Goal: Task Accomplishment & Management: Manage account settings

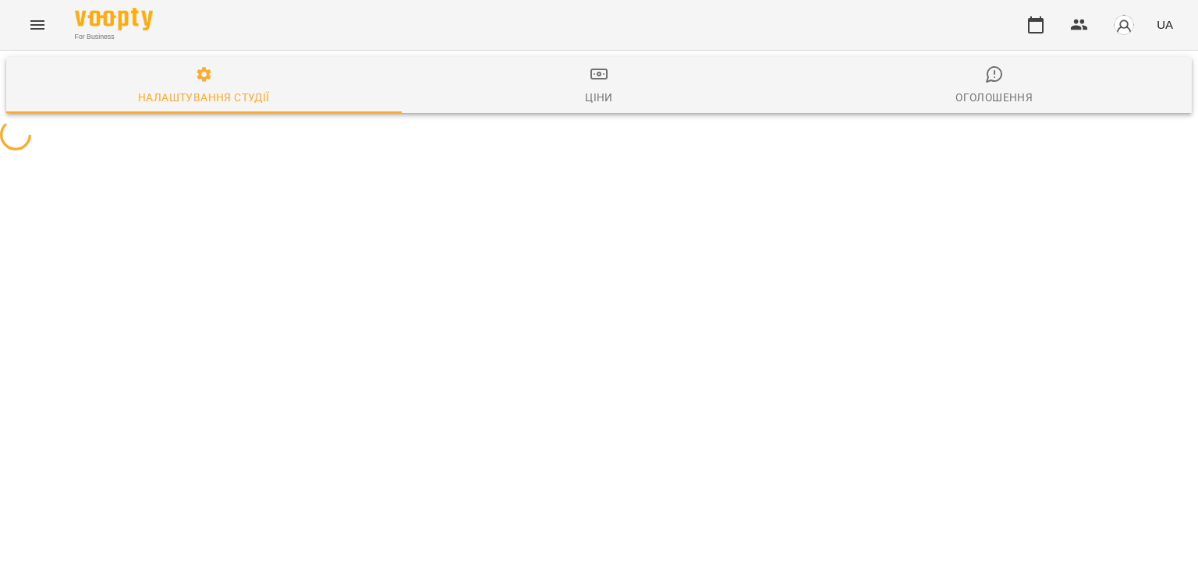
select select "**"
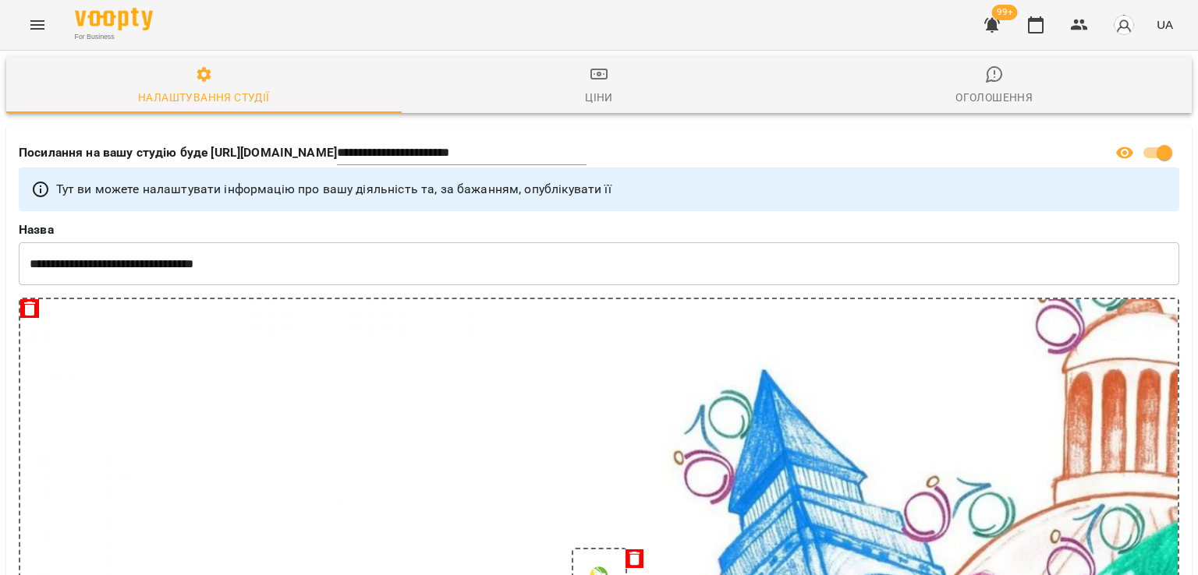
click at [41, 23] on icon "Menu" at bounding box center [37, 25] width 19 height 19
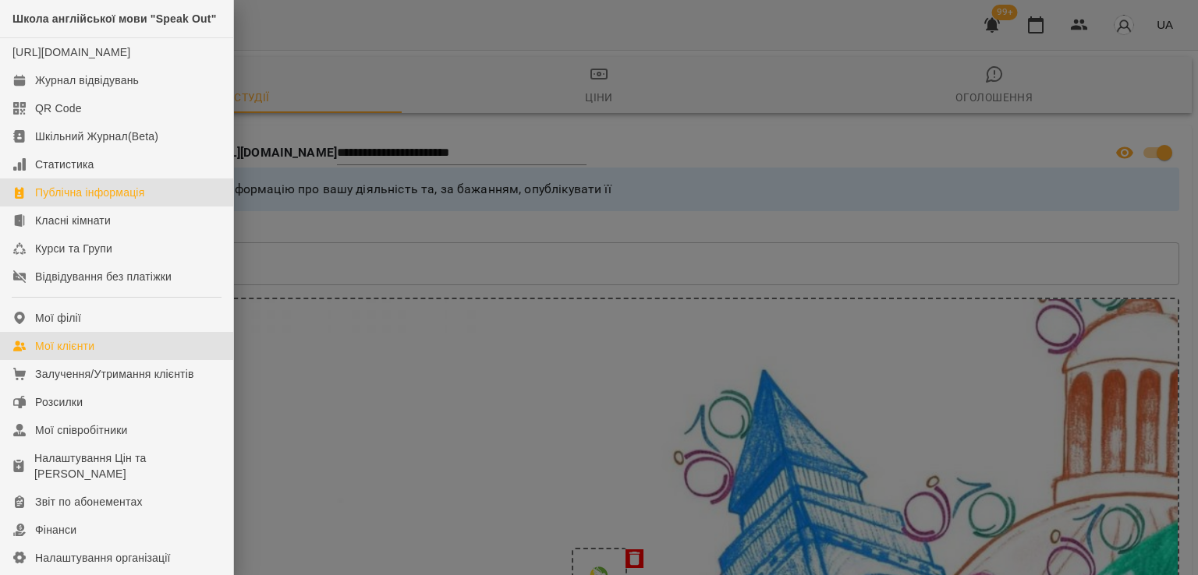
click at [72, 354] on div "Мої клієнти" at bounding box center [64, 346] width 59 height 16
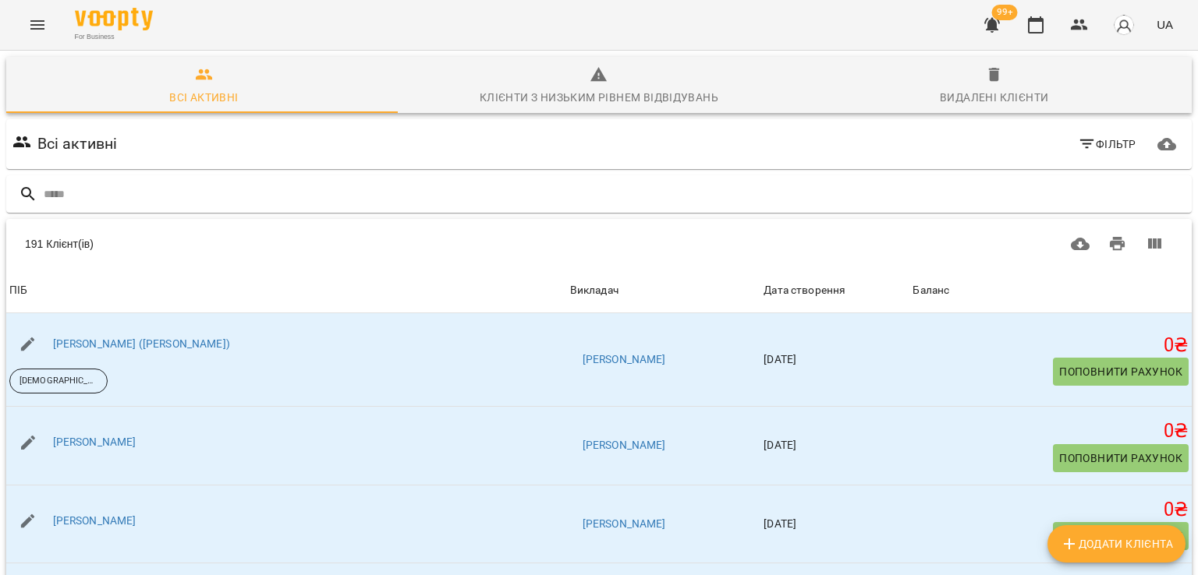
click at [1120, 554] on button "Додати клієнта" at bounding box center [1116, 544] width 138 height 37
select select "**"
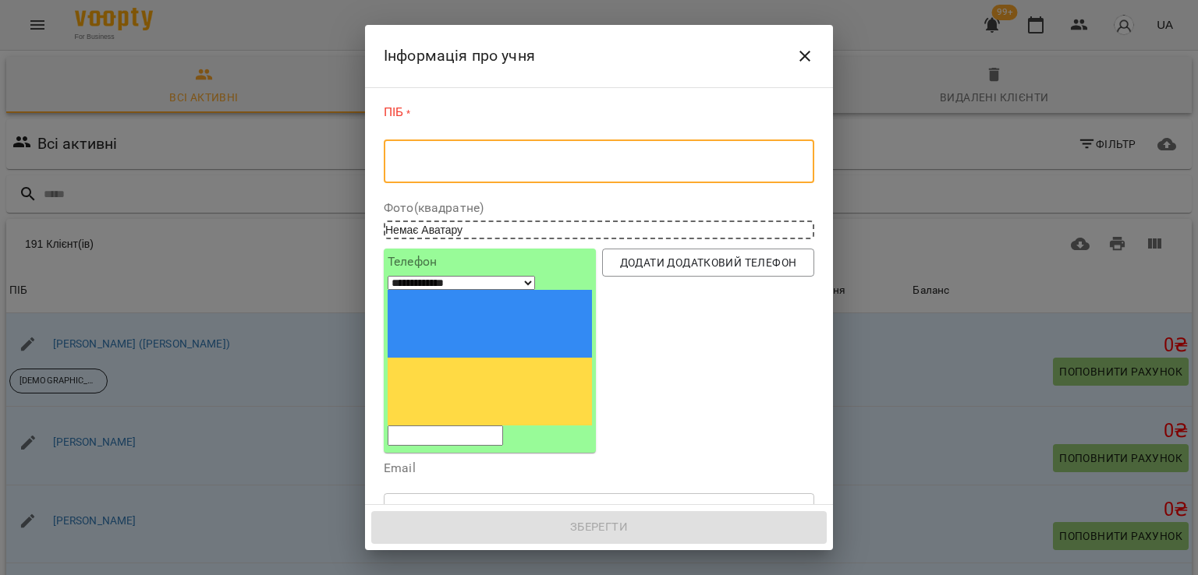
click at [395, 167] on textarea at bounding box center [599, 161] width 409 height 15
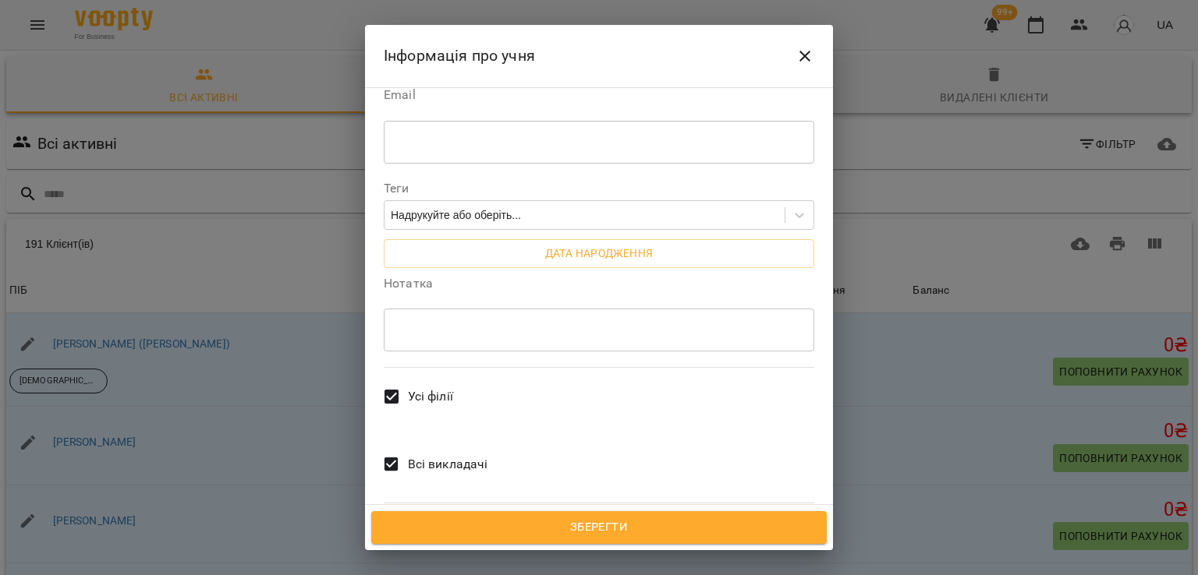
type textarea "**********"
click at [447, 455] on span "Всі викладачі" at bounding box center [448, 464] width 80 height 19
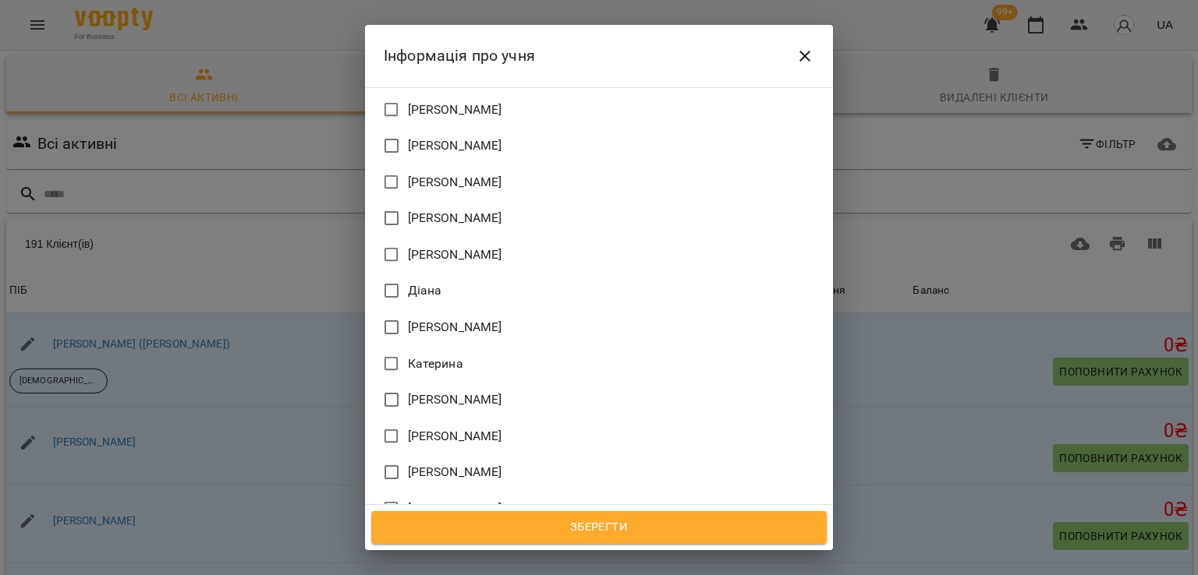
scroll to position [1126, 0]
click at [427, 355] on span "Рената" at bounding box center [429, 364] width 42 height 19
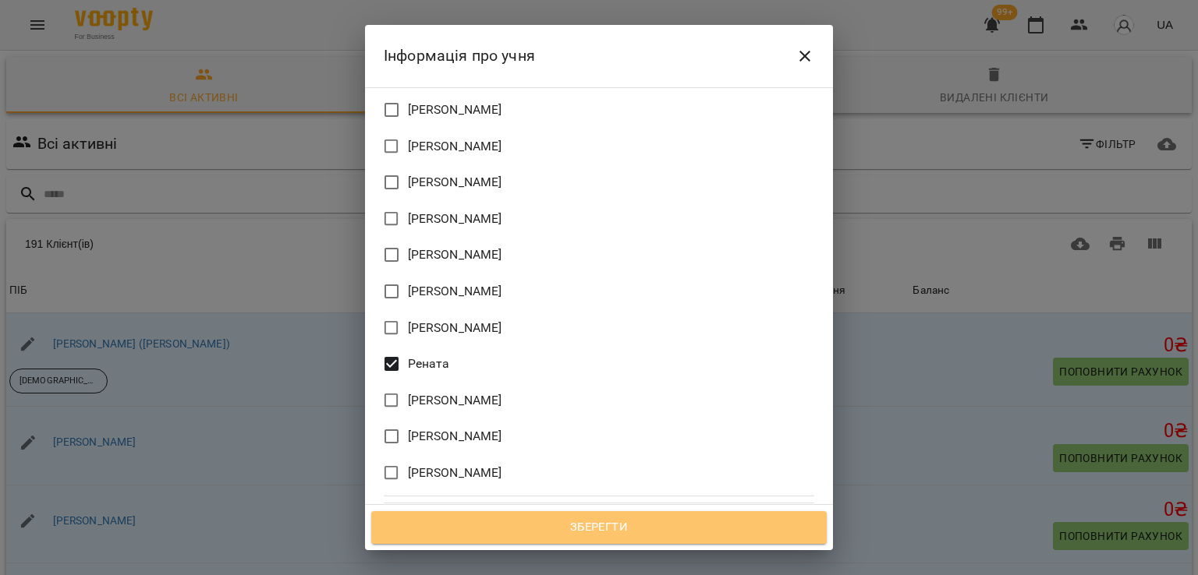
click at [577, 533] on span "Зберегти" at bounding box center [598, 528] width 421 height 20
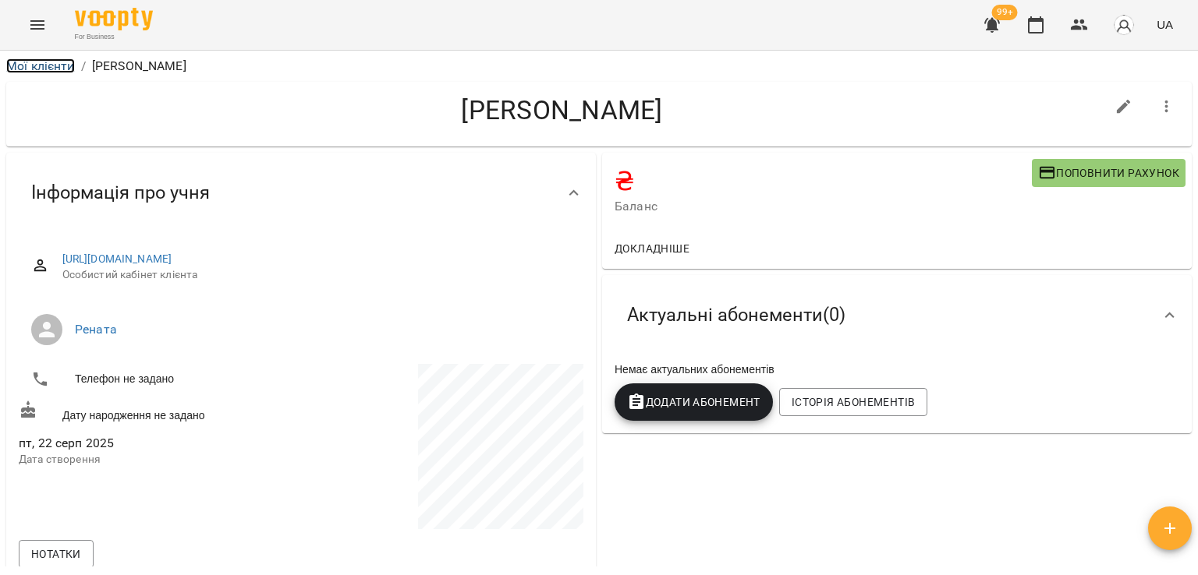
click at [33, 66] on link "Мої клієнти" at bounding box center [40, 65] width 69 height 15
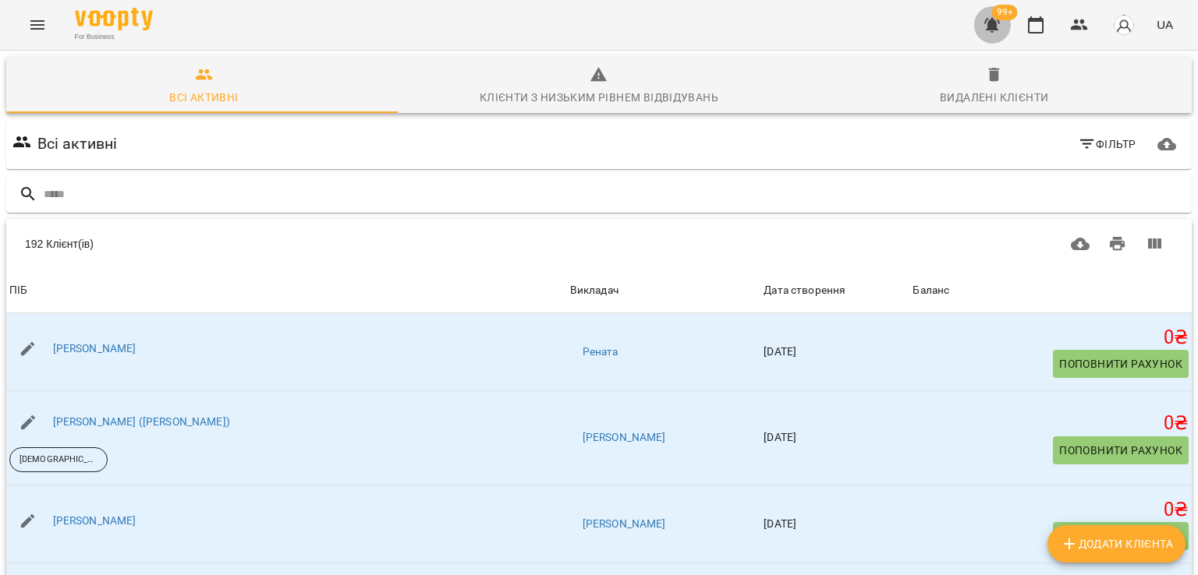
click at [977, 29] on button "button" at bounding box center [991, 24] width 37 height 37
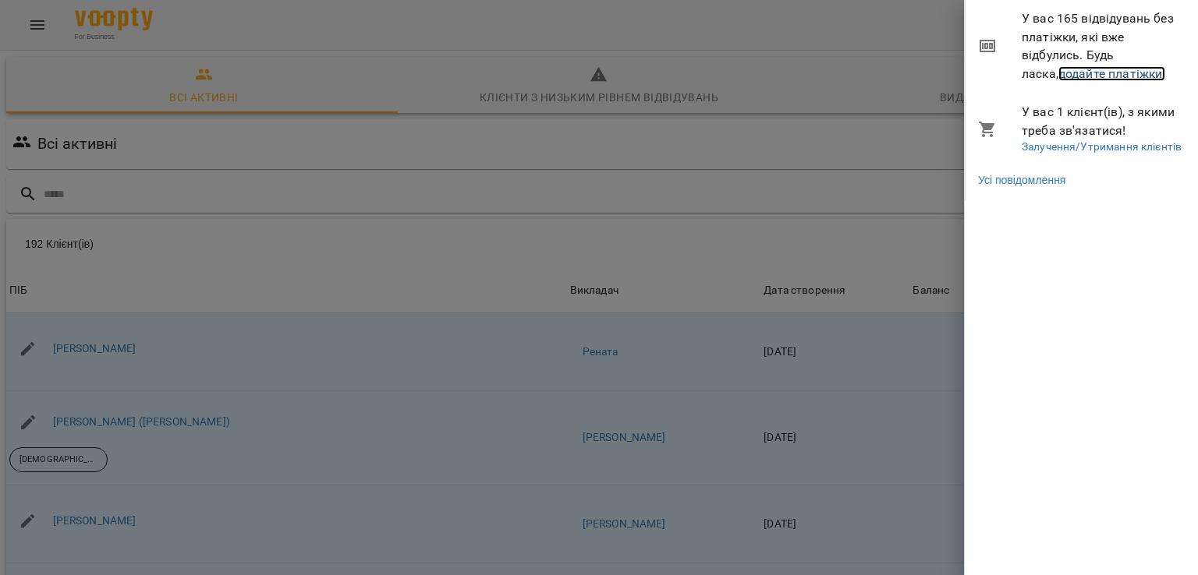
click at [1058, 70] on link "додайте платіжки!" at bounding box center [1112, 73] width 108 height 15
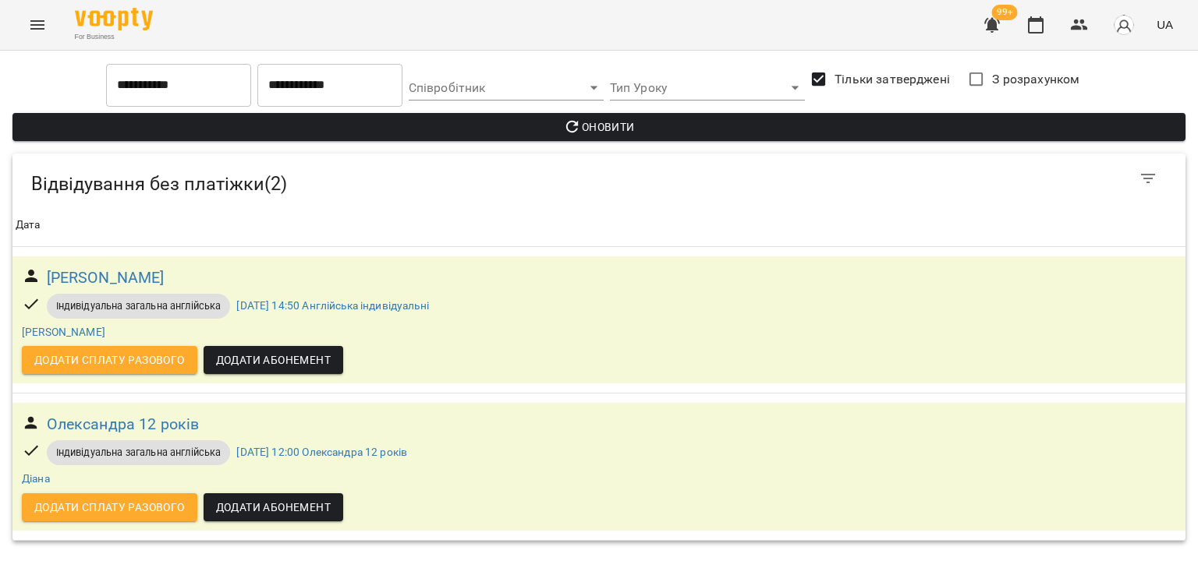
click at [34, 21] on icon "Menu" at bounding box center [37, 24] width 14 height 9
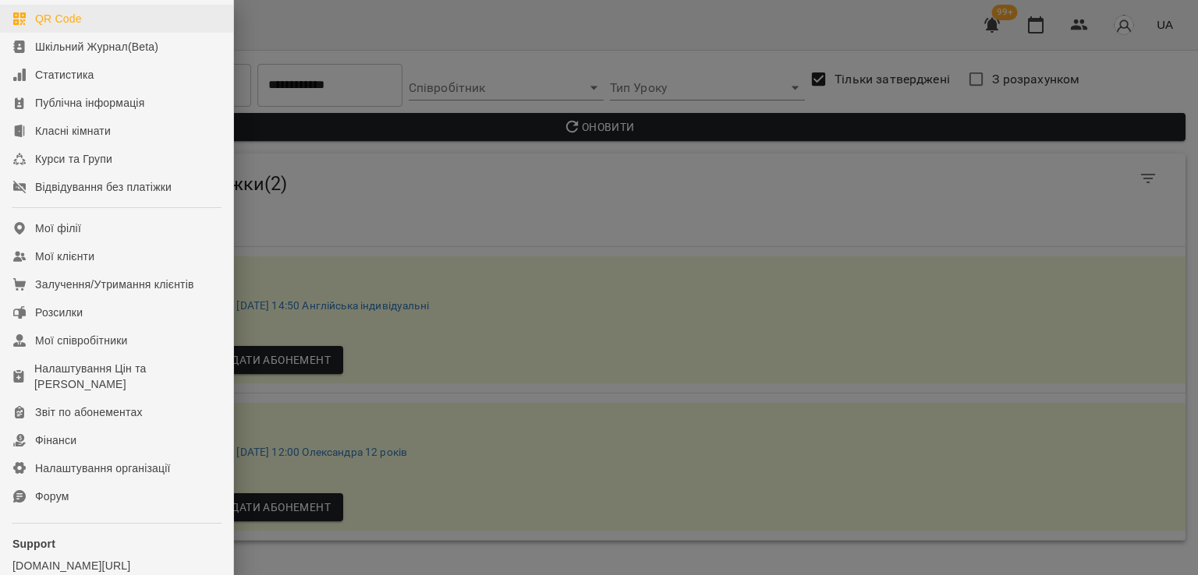
scroll to position [214, 0]
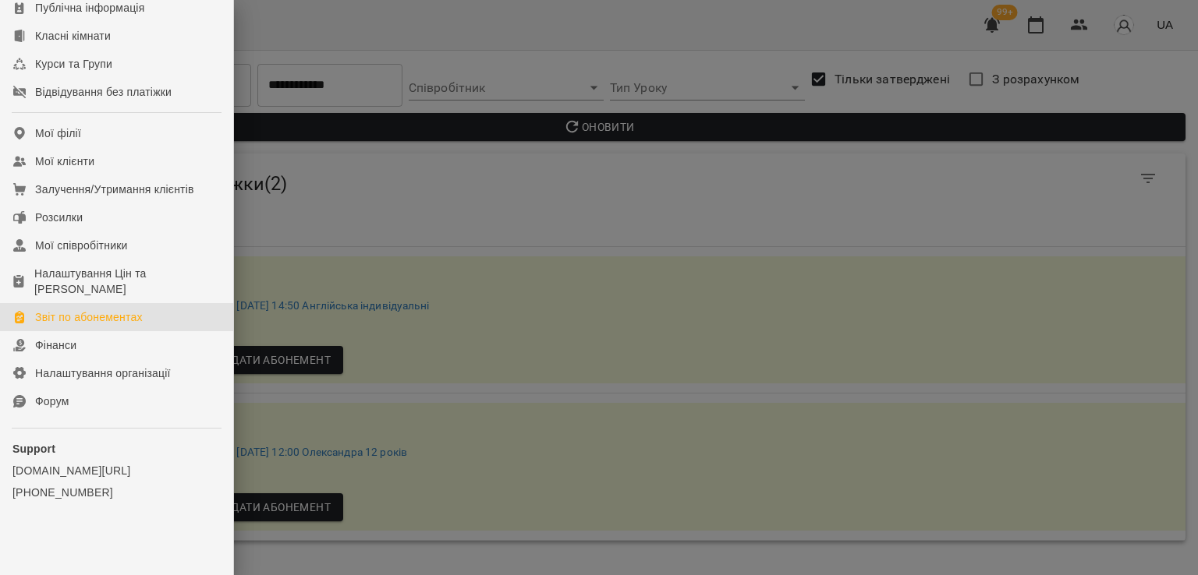
click at [84, 313] on div "Звіт по абонементах" at bounding box center [89, 318] width 108 height 16
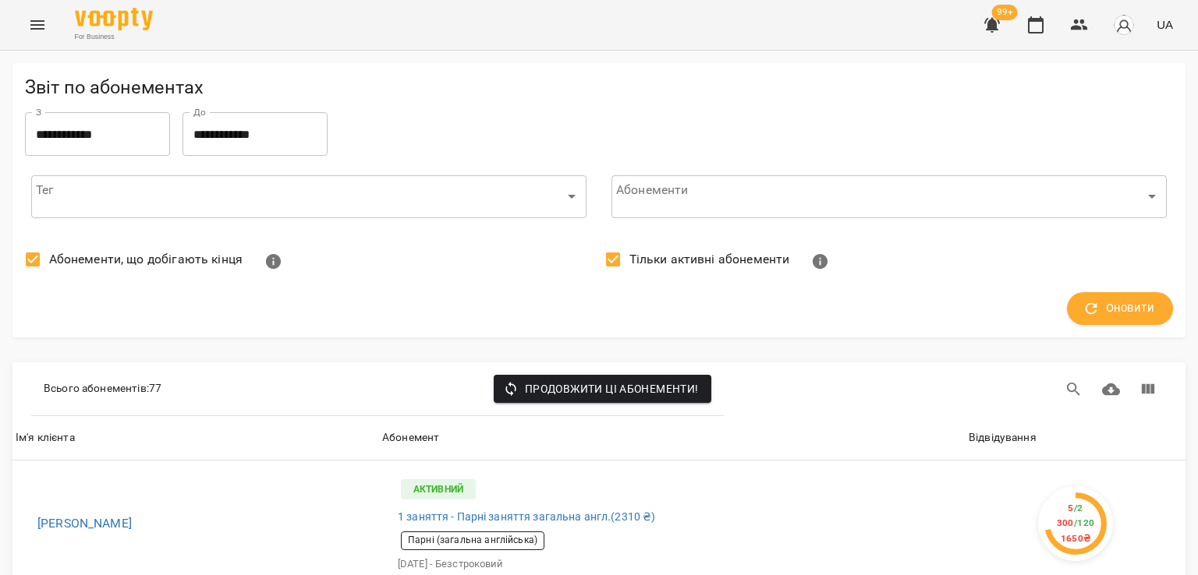
click at [70, 275] on label "Абонементи, що добігають кінця" at bounding box center [129, 259] width 226 height 33
click at [648, 266] on span "Тільки активні абонементи" at bounding box center [709, 259] width 161 height 19
click at [1063, 327] on div "Оновити" at bounding box center [599, 308] width 1160 height 45
click at [1069, 312] on button "Оновити" at bounding box center [1120, 308] width 106 height 33
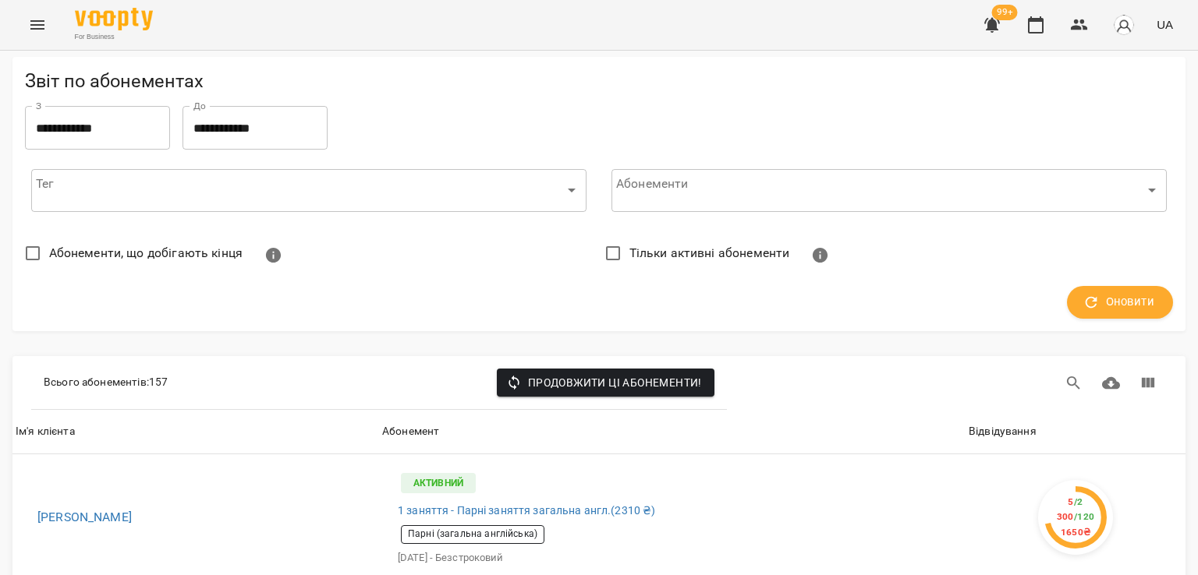
scroll to position [78, 0]
click at [983, 423] on div "Відвідування" at bounding box center [1002, 432] width 68 height 19
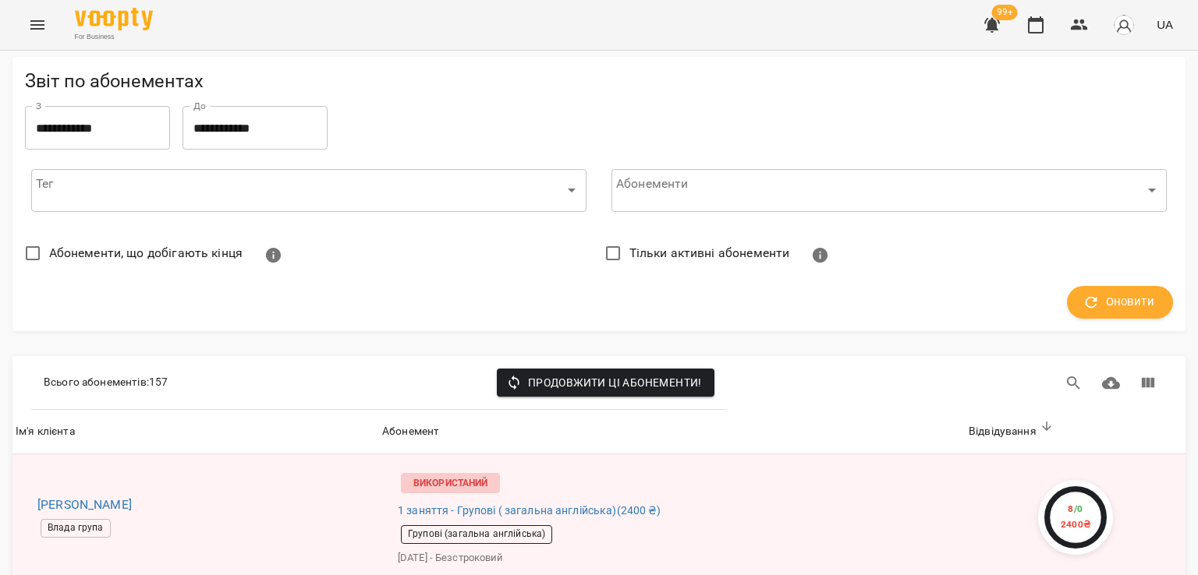
scroll to position [1404, 0]
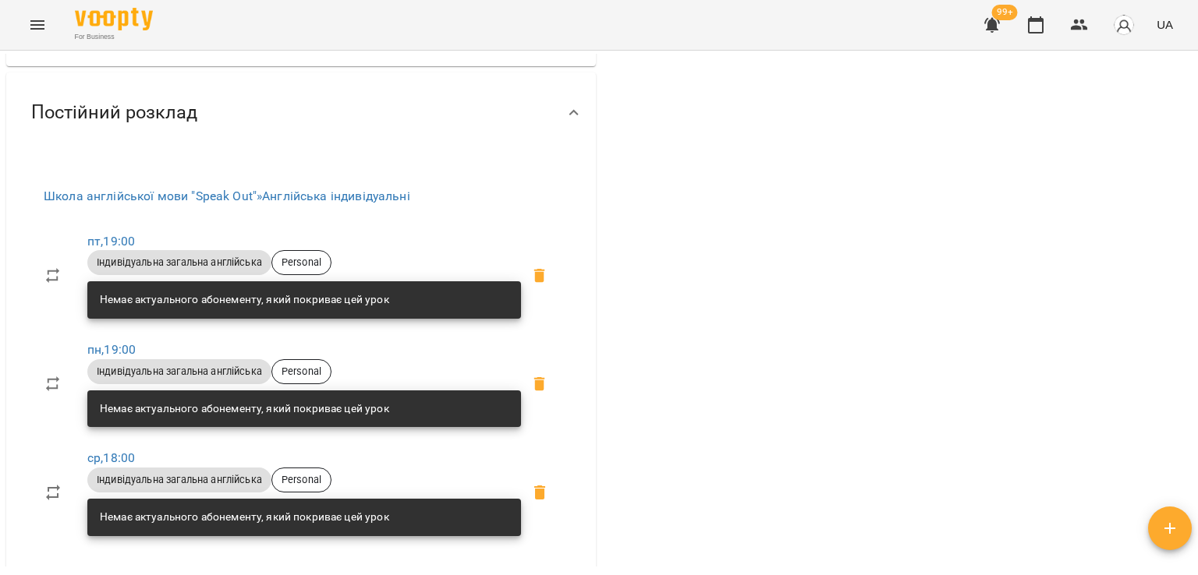
scroll to position [621, 0]
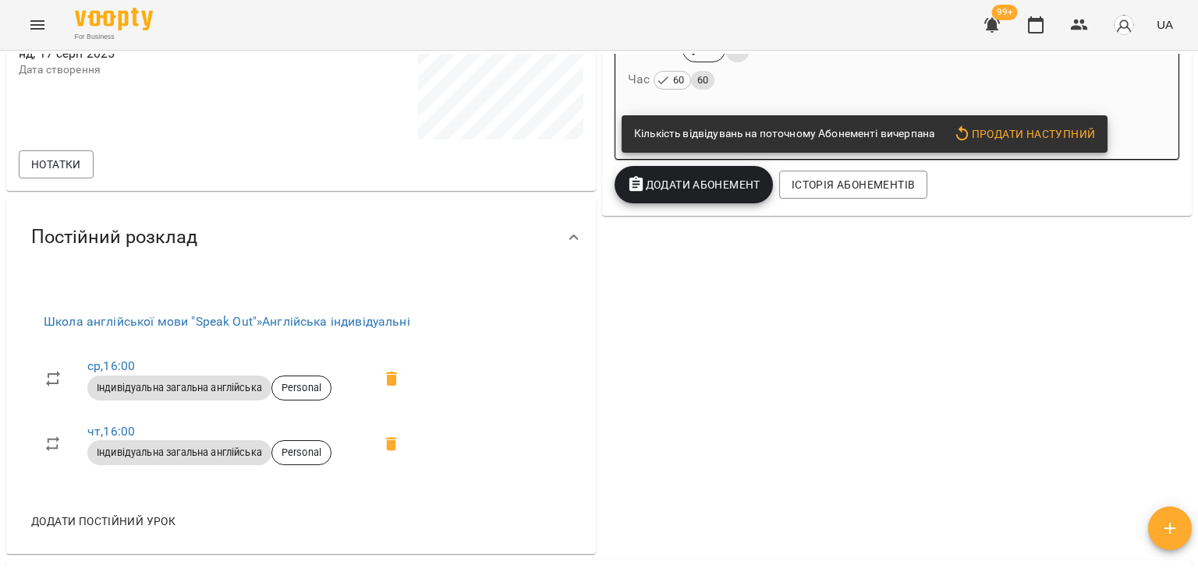
scroll to position [468, 0]
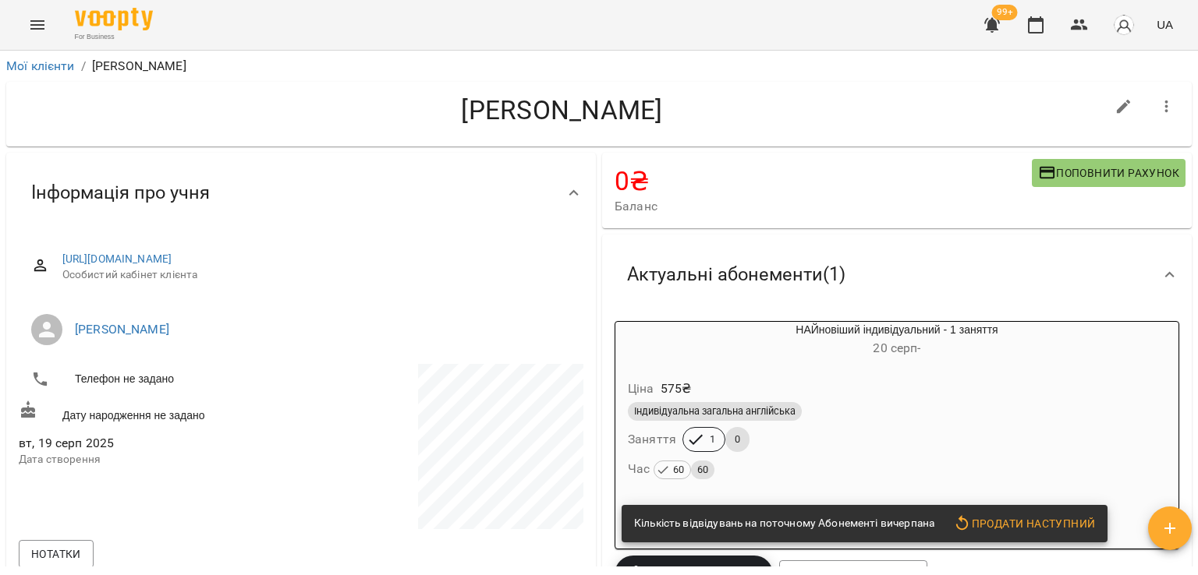
scroll to position [390, 0]
